Goal: Task Accomplishment & Management: Complete application form

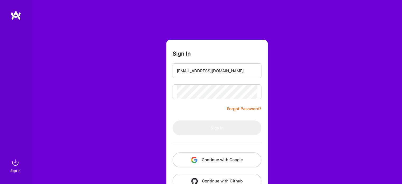
click at [219, 144] on div at bounding box center [216, 143] width 89 height 17
click at [209, 83] on form "Sign In [EMAIL_ADDRESS][DOMAIN_NAME] Forgot Password? Sign In Continue with Goo…" at bounding box center [216, 117] width 101 height 155
click at [209, 73] on input "[EMAIL_ADDRESS][DOMAIN_NAME]" at bounding box center [217, 70] width 80 height 13
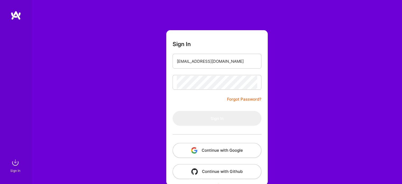
scroll to position [15, 0]
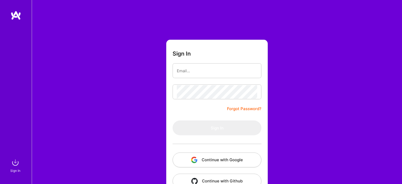
scroll to position [15, 0]
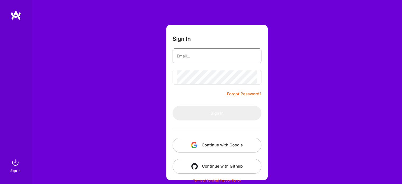
type input "[EMAIL_ADDRESS][DOMAIN_NAME]"
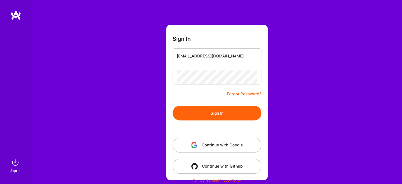
click at [218, 114] on button "Sign In" at bounding box center [216, 112] width 89 height 15
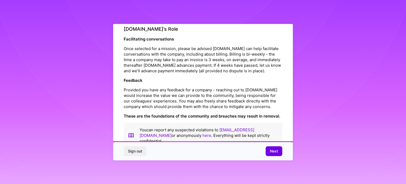
scroll to position [612, 0]
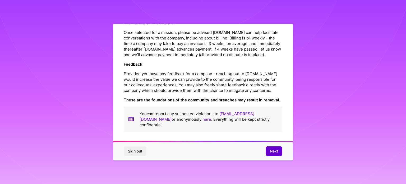
click at [276, 151] on span "Next" at bounding box center [274, 150] width 8 height 5
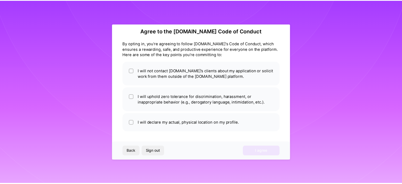
scroll to position [6, 0]
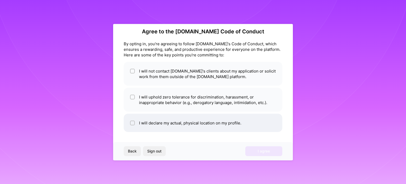
click at [130, 122] on div at bounding box center [132, 122] width 5 height 5
checkbox input "true"
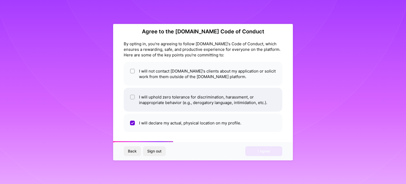
click at [132, 96] on input "checkbox" at bounding box center [133, 97] width 4 height 4
checkbox input "true"
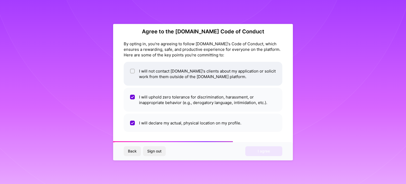
click at [134, 71] on input "checkbox" at bounding box center [133, 71] width 4 height 4
checkbox input "true"
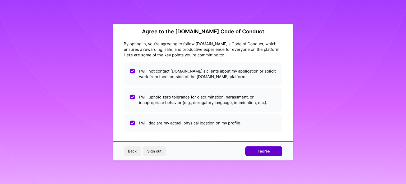
click at [254, 148] on button "I agree" at bounding box center [263, 151] width 37 height 10
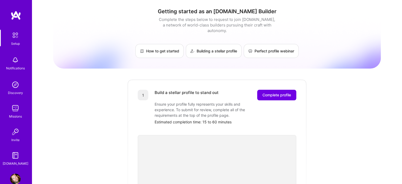
click at [16, 107] on img at bounding box center [15, 108] width 11 height 11
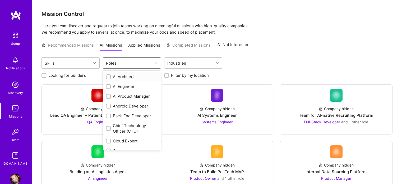
click at [124, 64] on div "Roles" at bounding box center [127, 63] width 49 height 11
click at [109, 114] on input "checkbox" at bounding box center [109, 116] width 4 height 4
checkbox input "true"
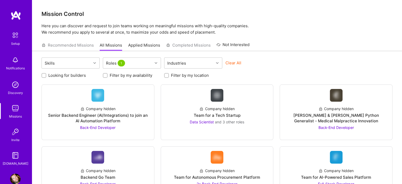
click at [308, 57] on div "Skills Roles 1 Industries Clear All Looking for builders Filter by my availabil…" at bounding box center [217, 158] width 370 height 214
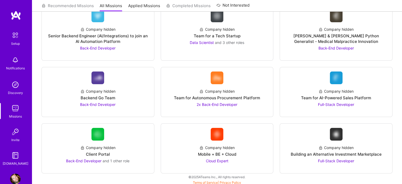
scroll to position [81, 0]
